Goal: Check status: Check status

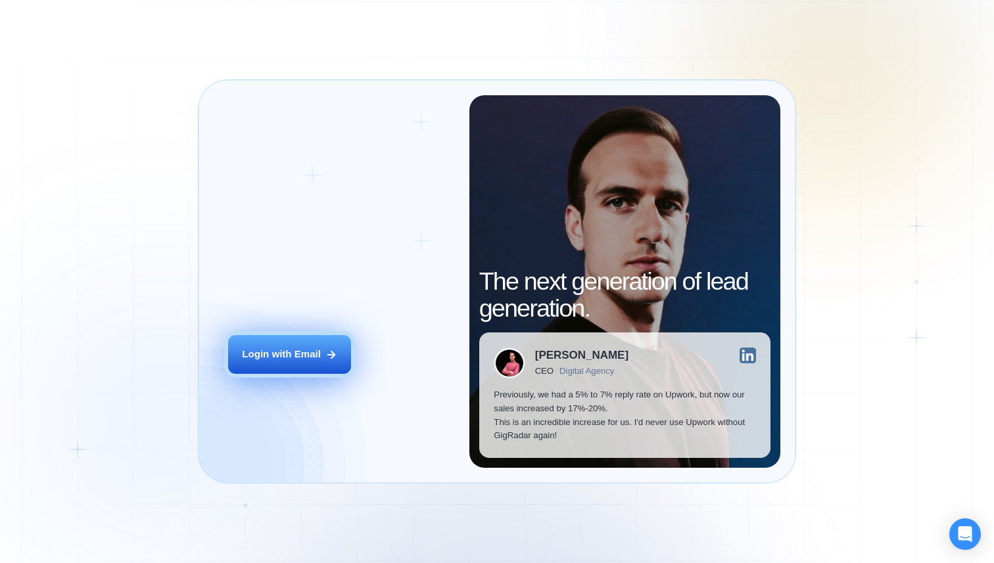
click at [293, 345] on button "Login with Email" at bounding box center [289, 354] width 123 height 39
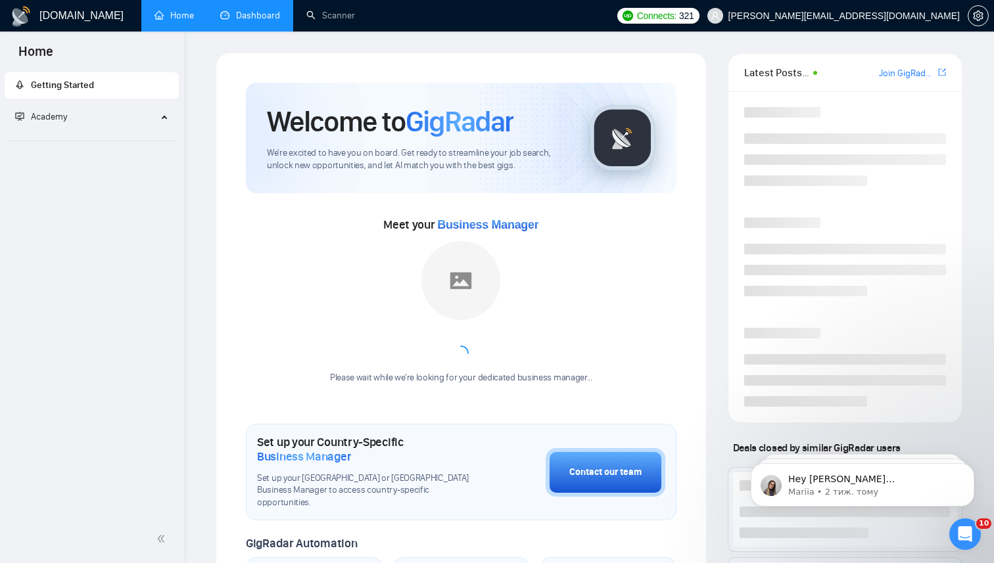
click at [252, 14] on link "Dashboard" at bounding box center [250, 15] width 60 height 11
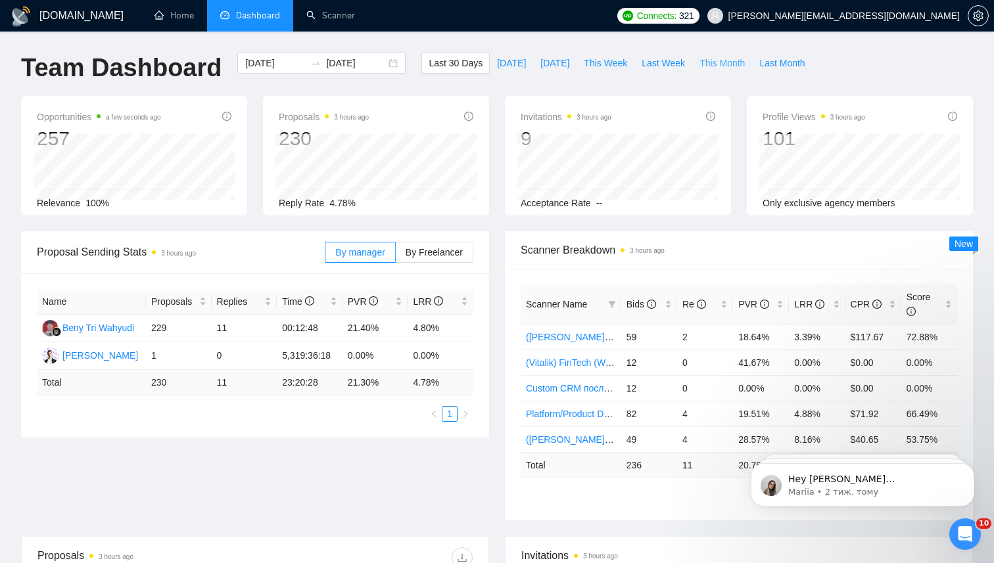
click at [719, 62] on span "This Month" at bounding box center [722, 63] width 45 height 14
type input "2025-10-01"
type input "2025-10-31"
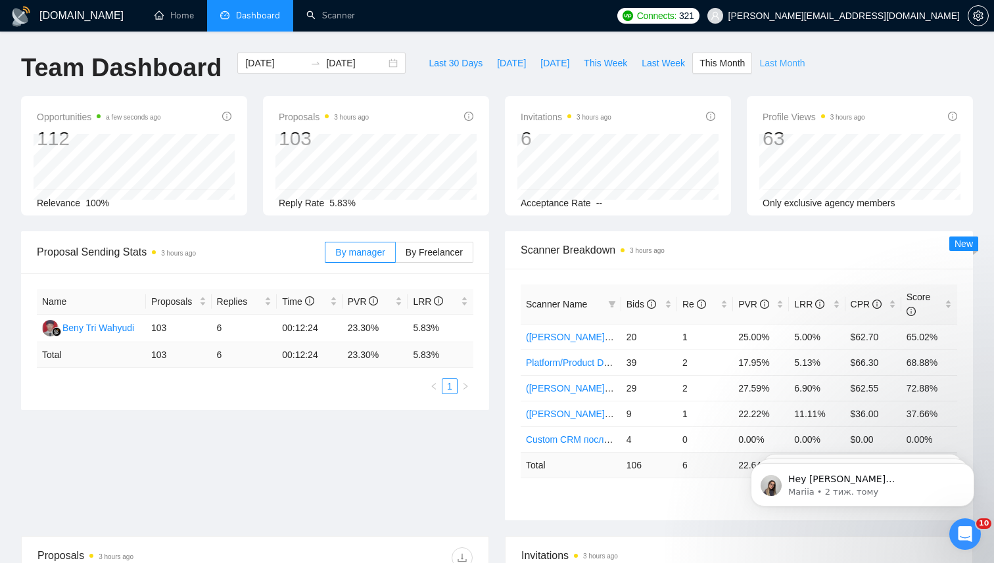
click at [757, 62] on button "Last Month" at bounding box center [782, 63] width 60 height 21
type input "2025-09-01"
type input "2025-09-30"
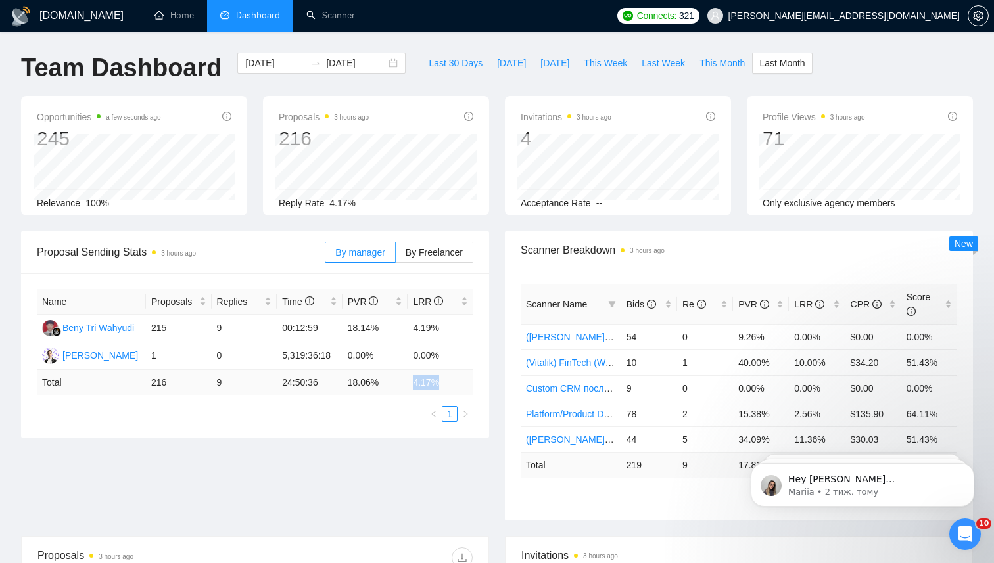
drag, startPoint x: 413, startPoint y: 384, endPoint x: 455, endPoint y: 384, distance: 42.1
click at [455, 384] on td "4.17 %" at bounding box center [441, 383] width 66 height 26
